Goal: Transaction & Acquisition: Purchase product/service

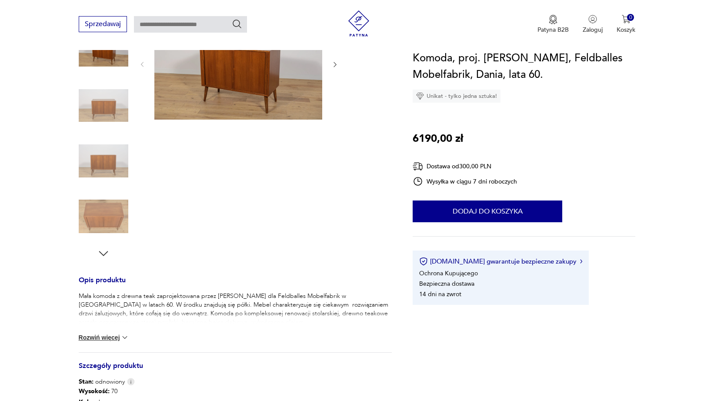
click at [109, 209] on img at bounding box center [104, 217] width 50 height 50
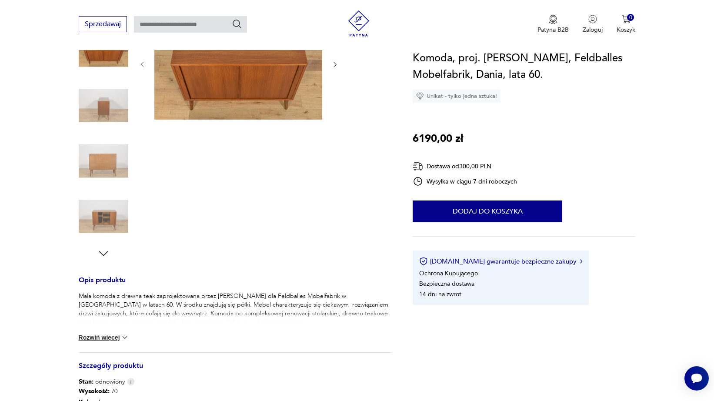
click at [201, 84] on img at bounding box center [238, 64] width 168 height 112
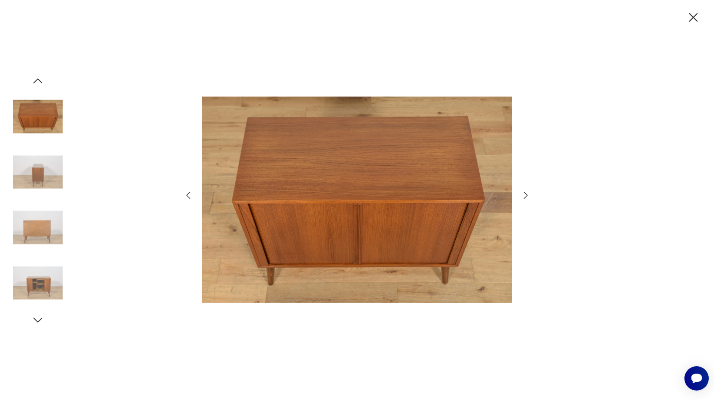
click at [50, 277] on img at bounding box center [38, 283] width 50 height 50
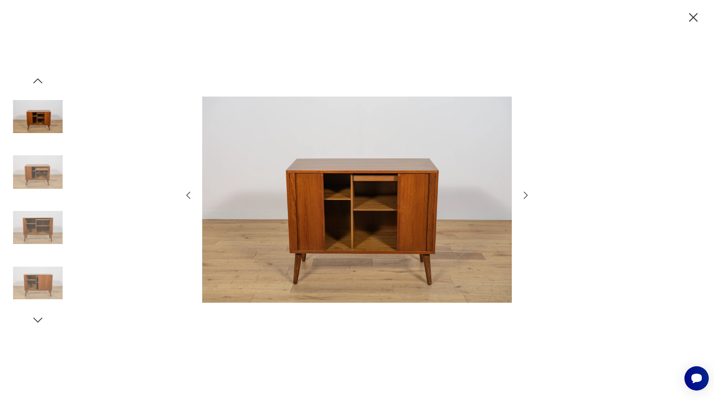
click at [38, 322] on icon "button" at bounding box center [37, 319] width 9 height 5
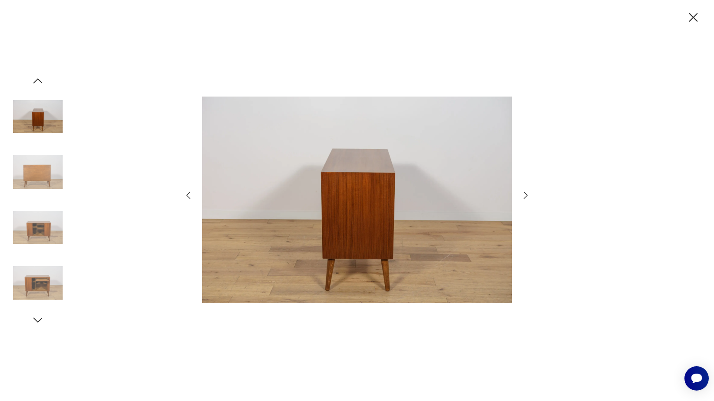
click at [38, 322] on icon "button" at bounding box center [37, 319] width 9 height 5
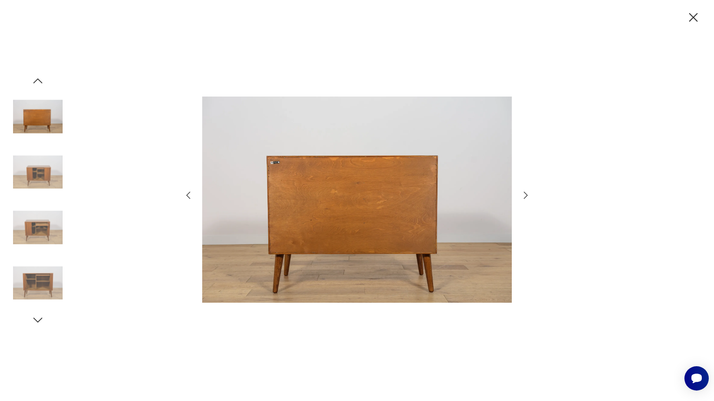
click at [38, 322] on icon "button" at bounding box center [37, 319] width 9 height 5
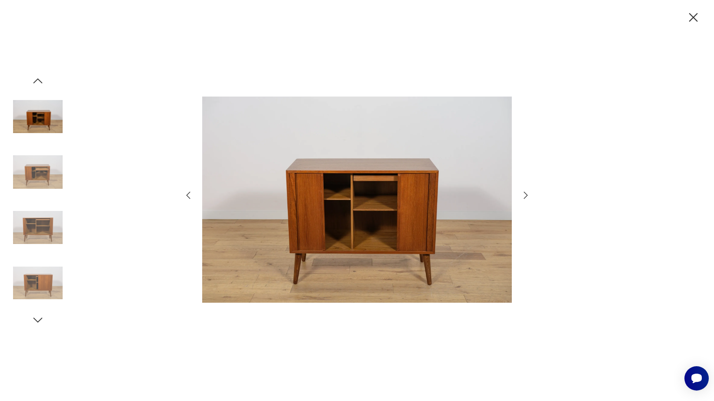
click at [38, 322] on icon "button" at bounding box center [37, 319] width 9 height 5
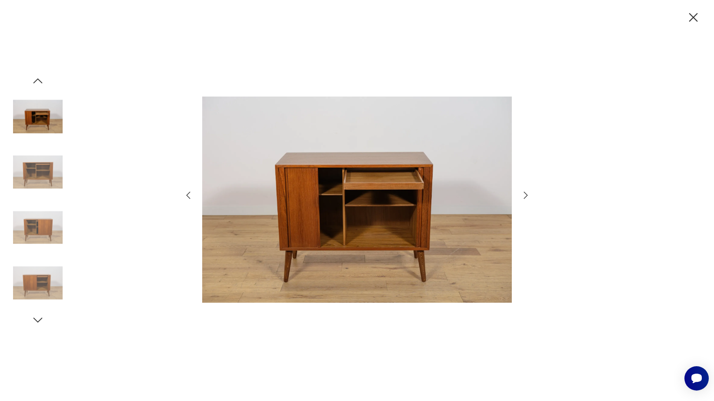
click at [38, 322] on icon "button" at bounding box center [37, 319] width 9 height 5
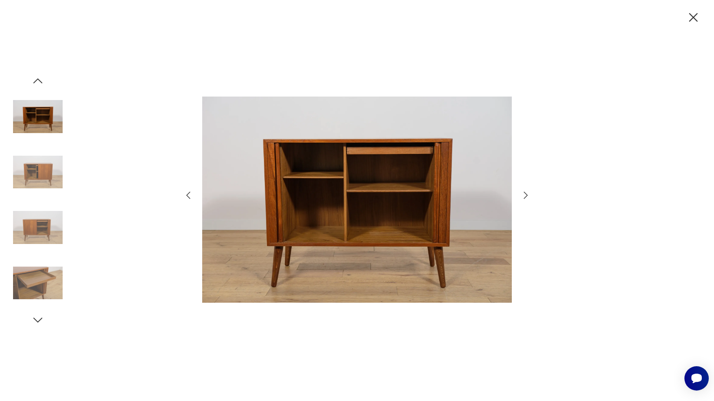
click at [38, 322] on icon "button" at bounding box center [37, 319] width 9 height 5
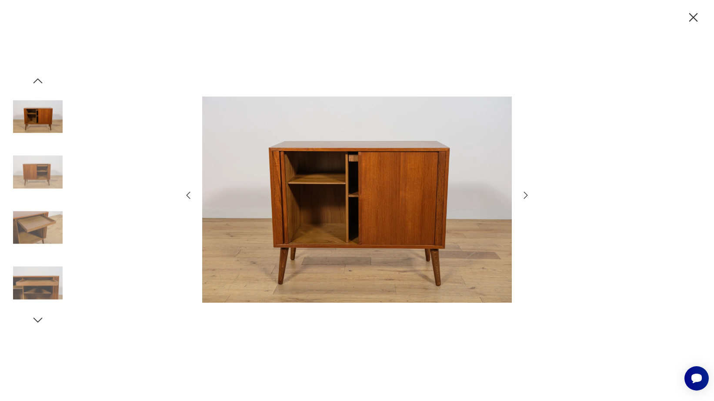
click at [38, 322] on icon "button" at bounding box center [37, 319] width 9 height 5
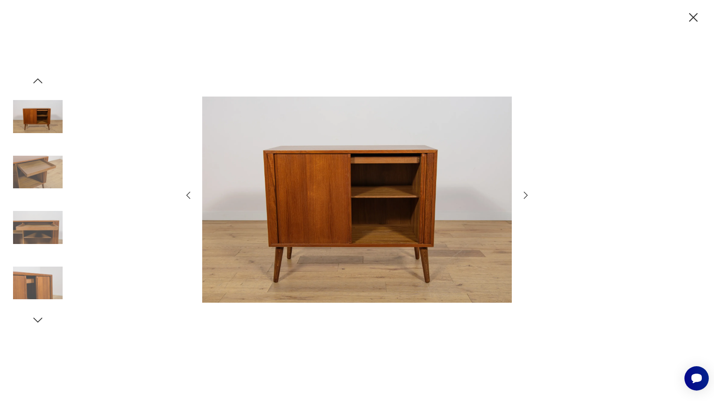
click at [38, 322] on icon "button" at bounding box center [37, 319] width 9 height 5
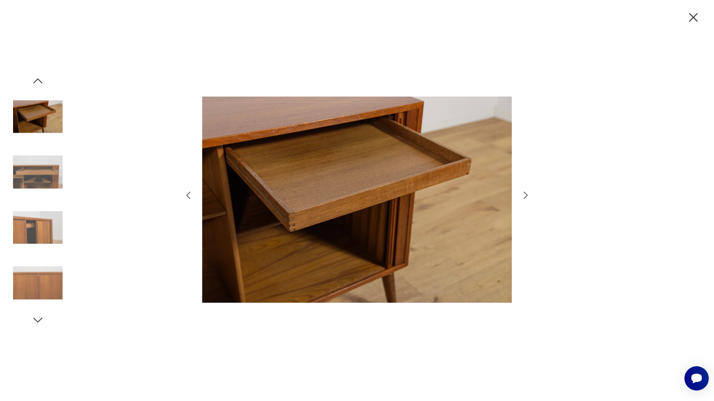
click at [38, 322] on icon "button" at bounding box center [37, 319] width 9 height 5
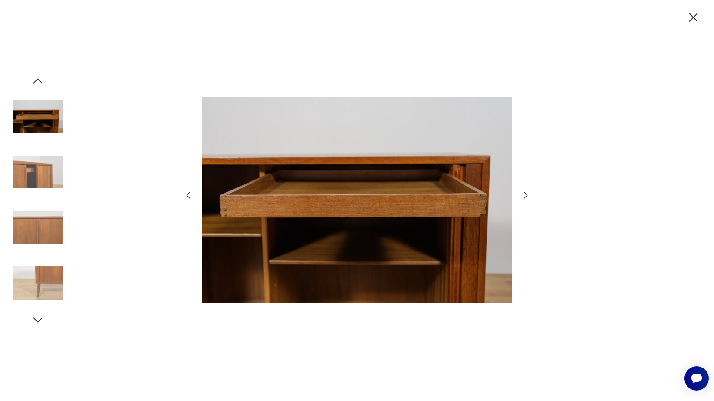
click at [38, 322] on icon "button" at bounding box center [37, 319] width 9 height 5
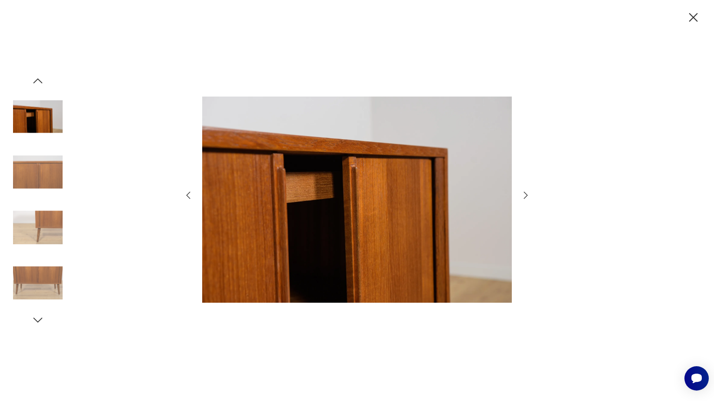
click at [38, 322] on icon "button" at bounding box center [37, 319] width 9 height 5
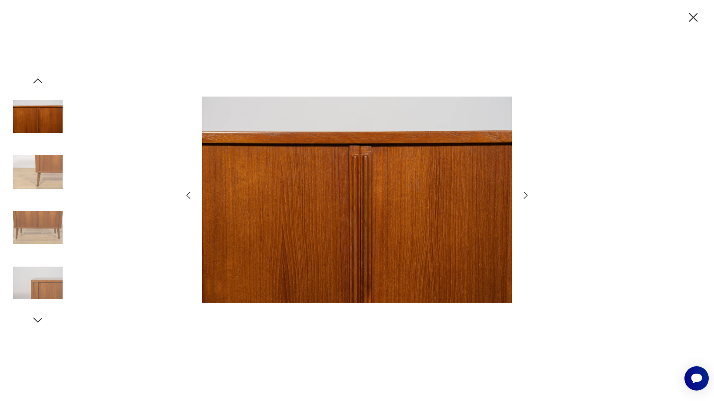
click at [38, 322] on icon "button" at bounding box center [37, 319] width 9 height 5
